Goal: Obtain resource: Download file/media

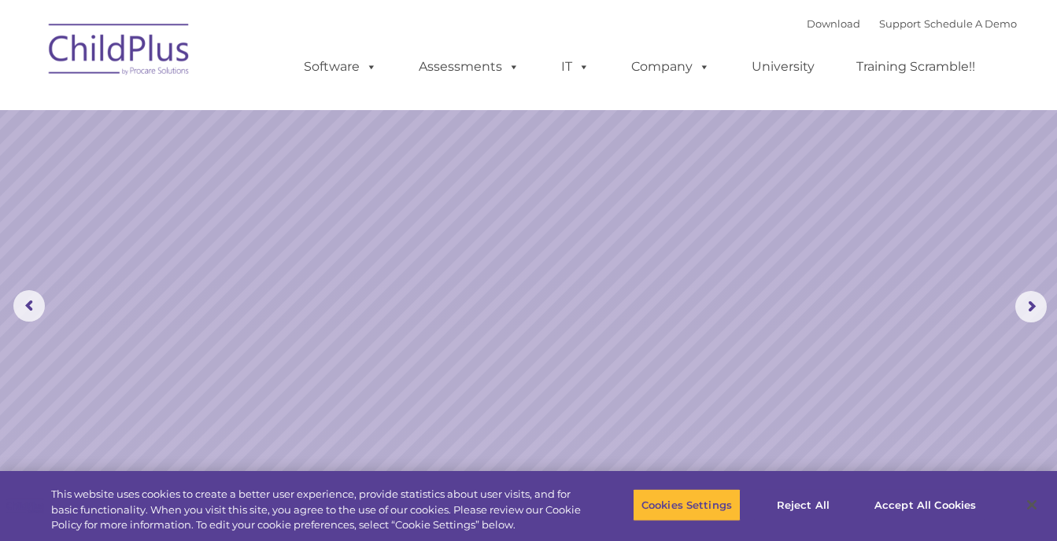
select select "MEDIUM"
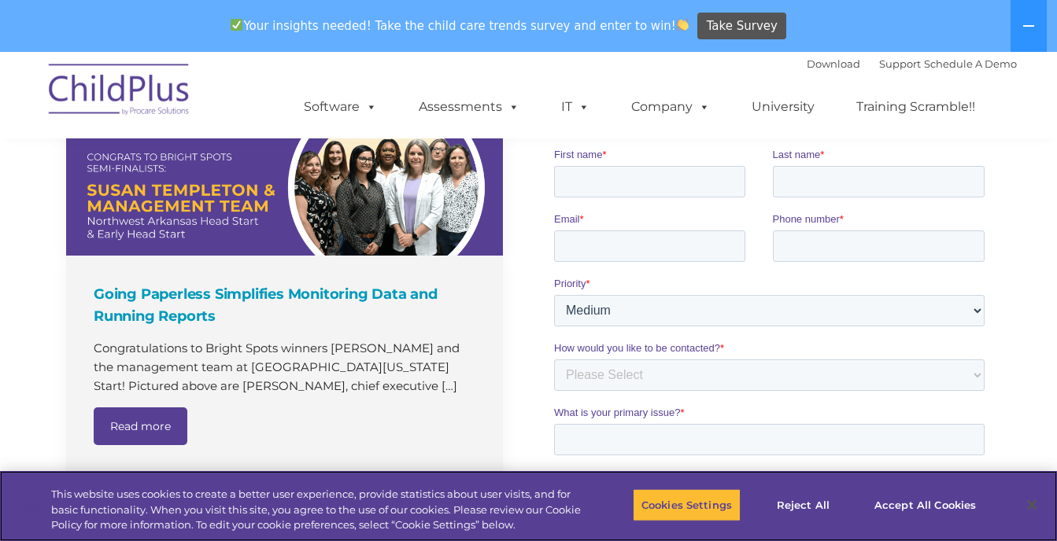
scroll to position [1112, 0]
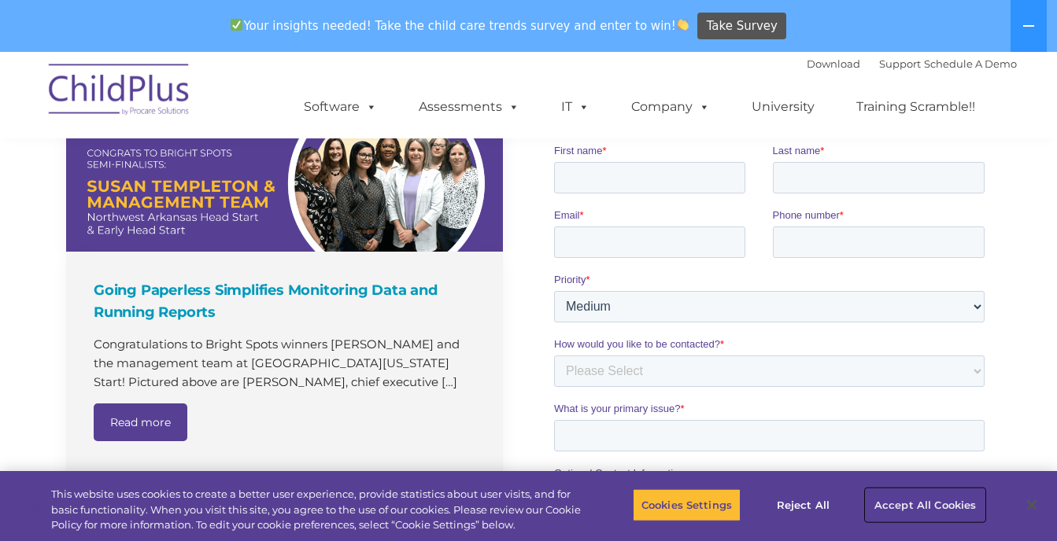
click at [896, 500] on button "Accept All Cookies" at bounding box center [924, 505] width 119 height 33
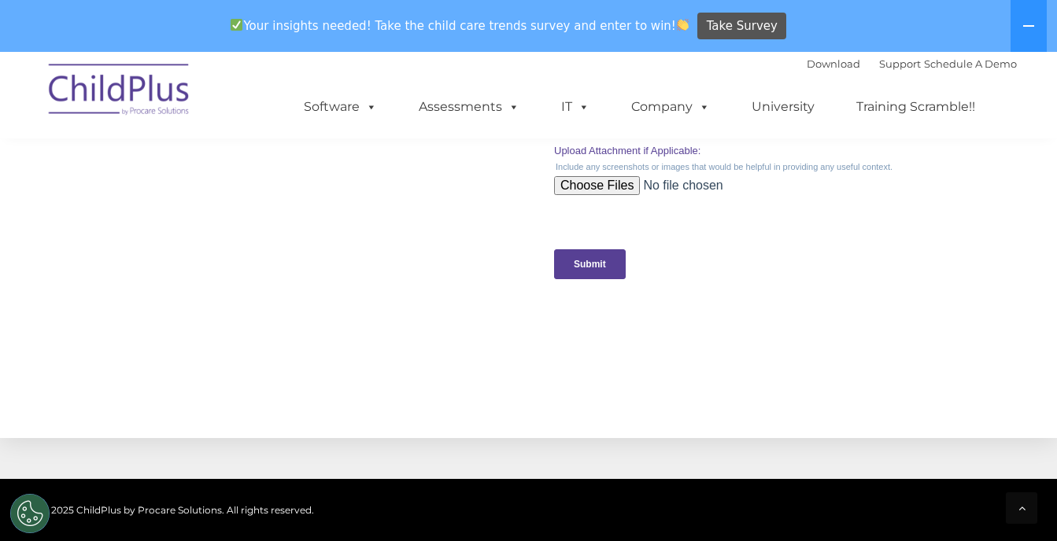
scroll to position [1833, 0]
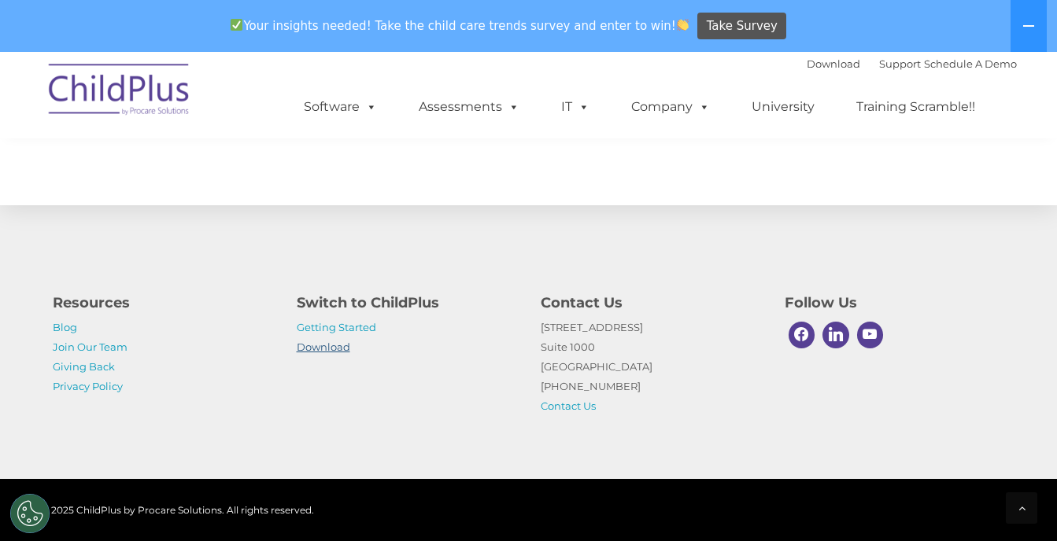
click at [338, 351] on link "Download" at bounding box center [323, 347] width 53 height 13
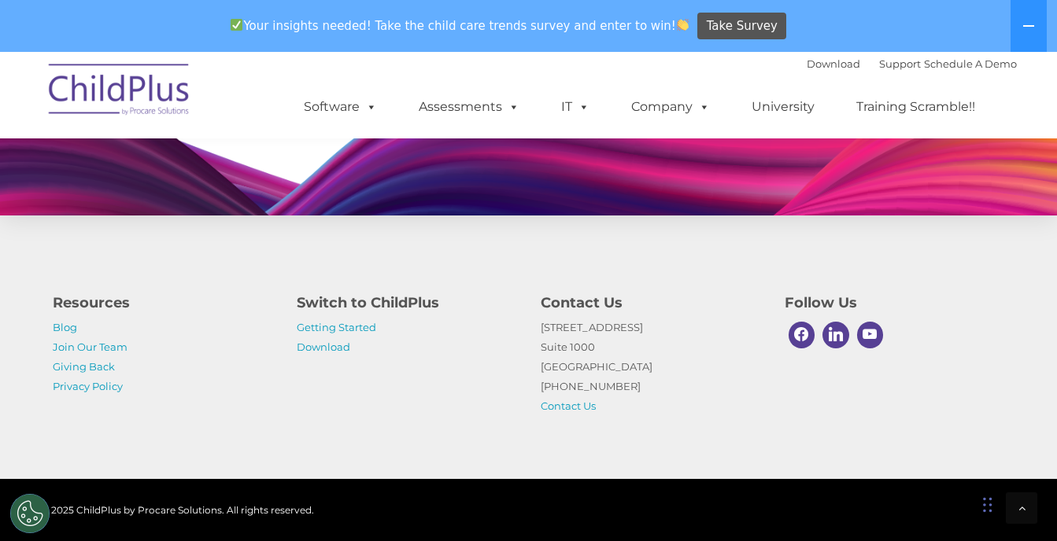
scroll to position [1618, 0]
